Goal: Navigation & Orientation: Go to known website

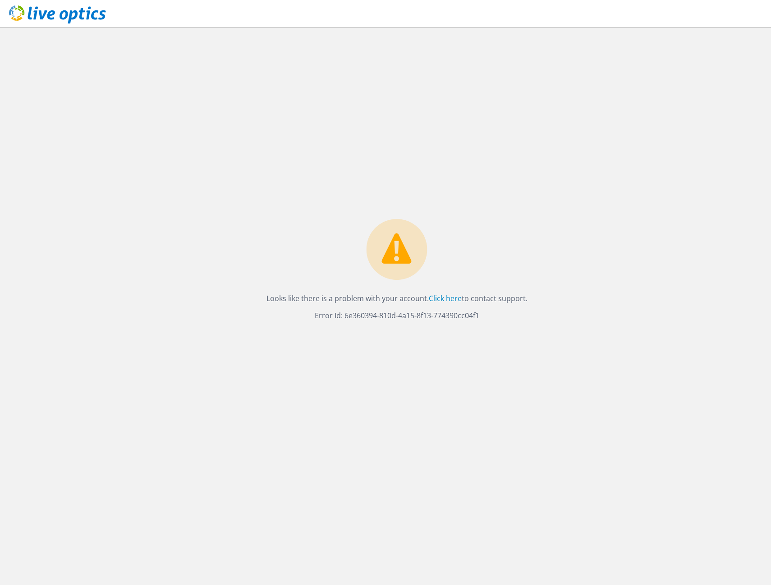
click at [95, 14] on icon at bounding box center [57, 14] width 97 height 18
click at [445, 297] on link "Click here" at bounding box center [445, 298] width 33 height 10
